Goal: Check status

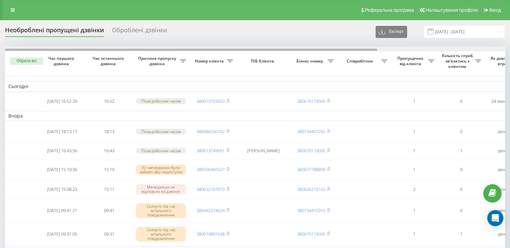
drag, startPoint x: 119, startPoint y: 49, endPoint x: 108, endPoint y: 51, distance: 11.7
click at [108, 51] on div at bounding box center [255, 48] width 500 height 5
